Goal: Feedback & Contribution: Contribute content

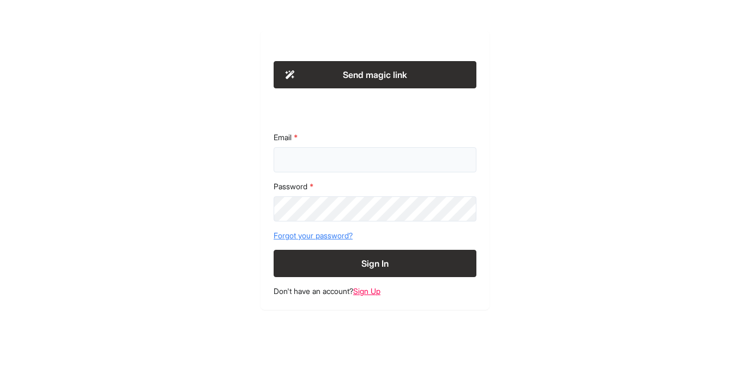
type input "**********"
click at [329, 260] on button "Sign In" at bounding box center [375, 263] width 203 height 27
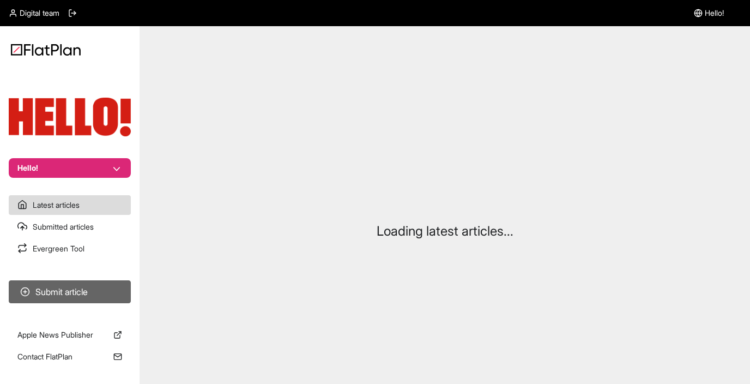
click at [62, 289] on button "Submit article" at bounding box center [70, 291] width 122 height 23
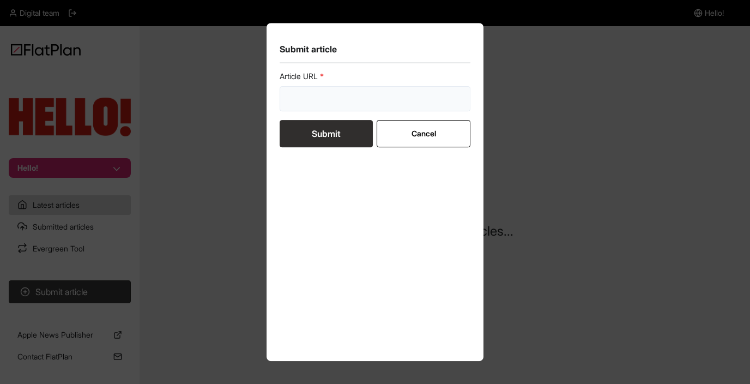
click at [335, 104] on input "url" at bounding box center [375, 98] width 191 height 25
paste input "https://www.hellomagazine.com/shopping/841619/leighton-meester-amazon-facial-cl…"
type input "https://www.hellomagazine.com/shopping/841619/leighton-meester-amazon-facial-cl…"
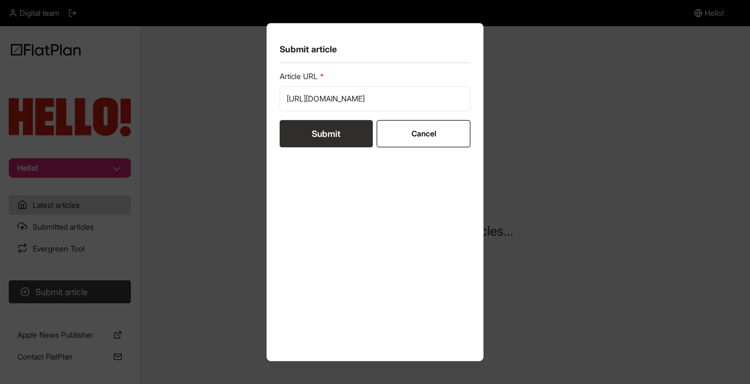
click at [326, 128] on button "Submit" at bounding box center [326, 133] width 93 height 27
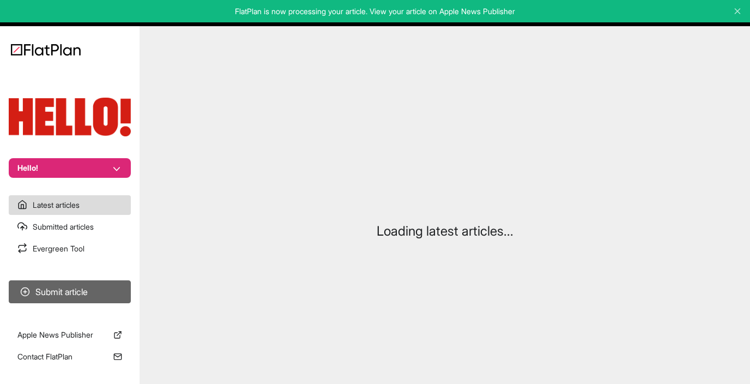
click at [64, 287] on button "Submit article" at bounding box center [70, 291] width 122 height 23
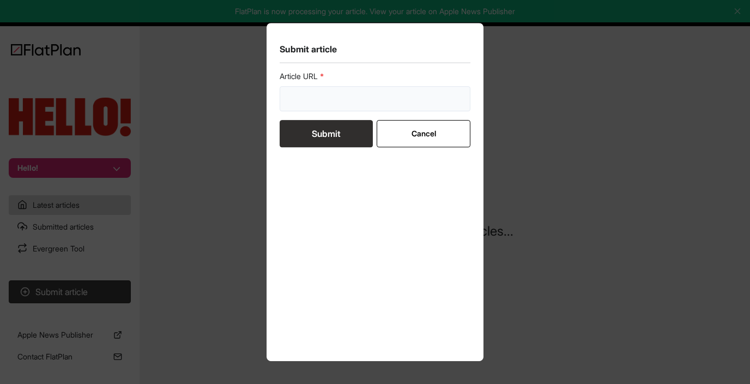
click at [354, 102] on input "url" at bounding box center [375, 98] width 191 height 25
paste input "https://www.hellomagazine.com/shopping/502872/best-advent-calendars-for-kids/"
type input "https://www.hellomagazine.com/shopping/502872/best-advent-calendars-for-kids/"
click at [336, 125] on button "Submit" at bounding box center [326, 133] width 93 height 27
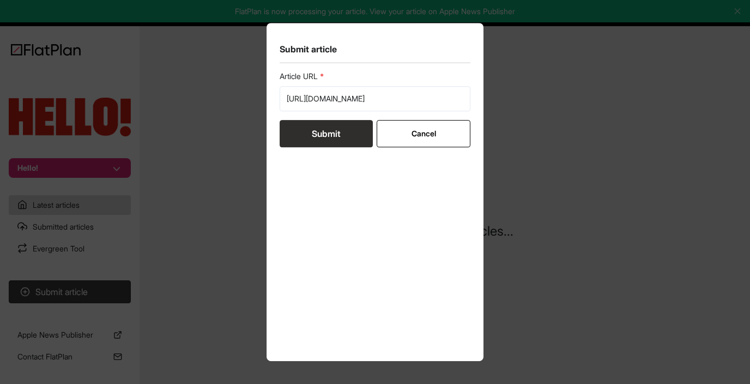
scroll to position [0, 0]
